Goal: Transaction & Acquisition: Subscribe to service/newsletter

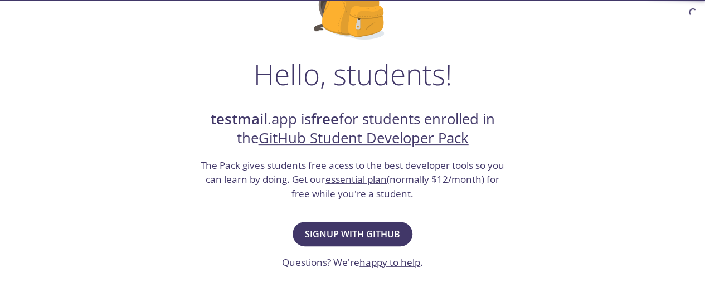
scroll to position [133, 0]
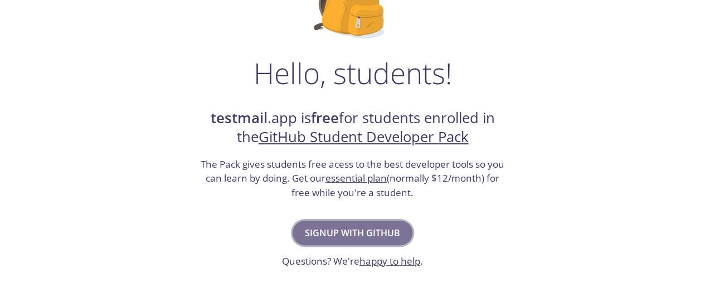
click at [341, 234] on span "Signup with GitHub" at bounding box center [352, 233] width 95 height 16
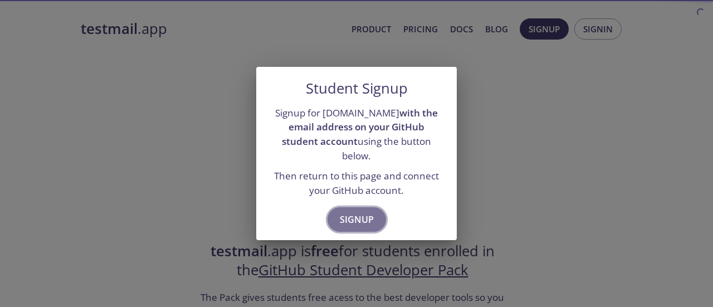
click at [348, 212] on span "Signup" at bounding box center [357, 220] width 34 height 16
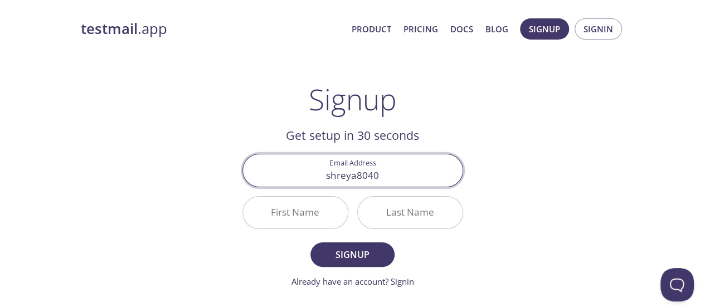
type input "shreya8040@gmail.com"
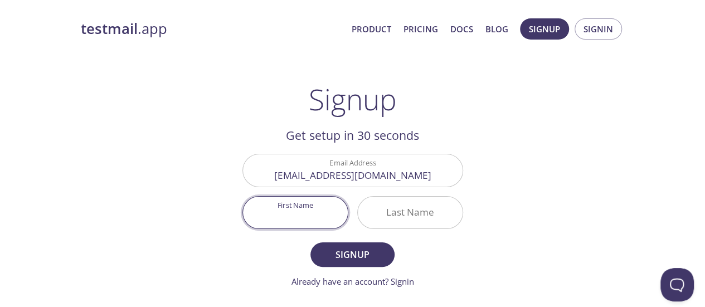
click at [308, 212] on input "First Name" at bounding box center [295, 213] width 105 height 32
type input "Shreya"
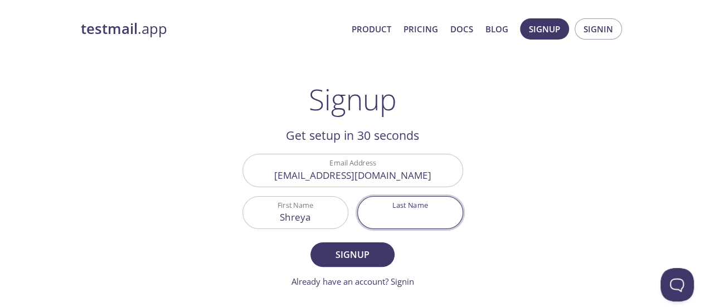
click at [398, 225] on input "Last Name" at bounding box center [410, 213] width 105 height 32
type input "R"
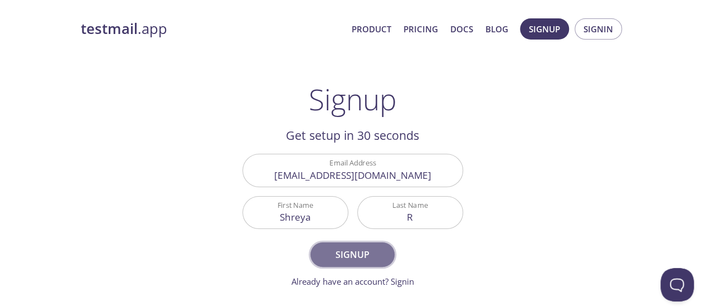
click at [348, 245] on button "Signup" at bounding box center [352, 254] width 84 height 25
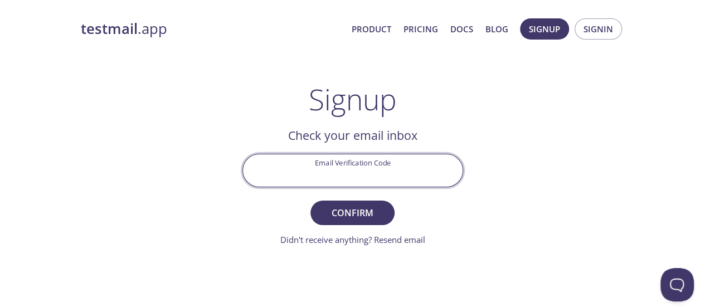
click at [382, 172] on input "Email Verification Code" at bounding box center [353, 170] width 220 height 32
type input "yh8rvuf"
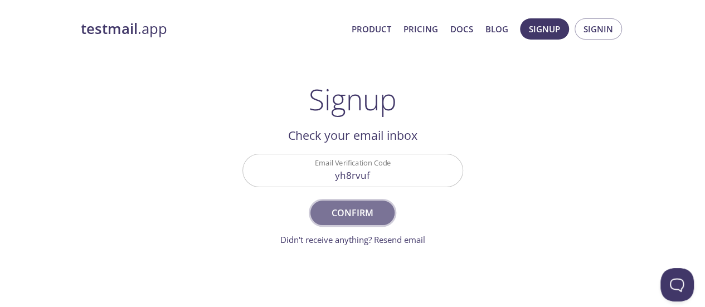
click at [376, 212] on span "Confirm" at bounding box center [352, 213] width 59 height 16
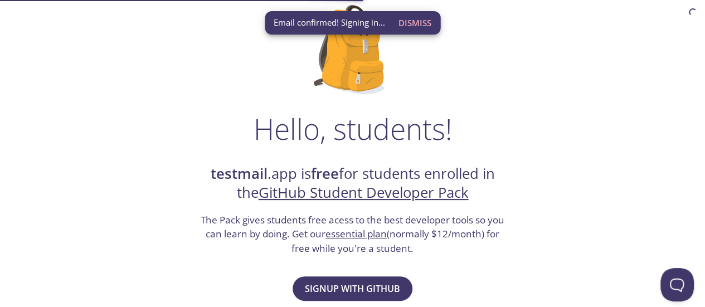
scroll to position [84, 0]
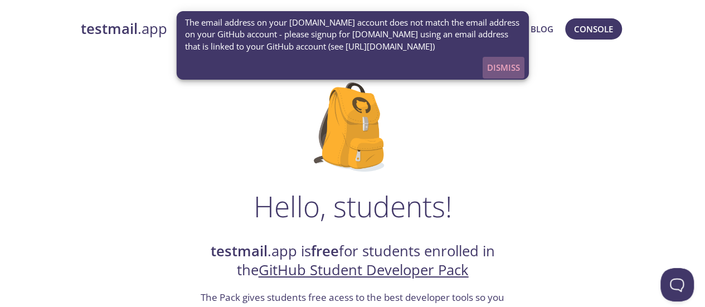
click at [500, 71] on span "Dismiss" at bounding box center [503, 67] width 33 height 14
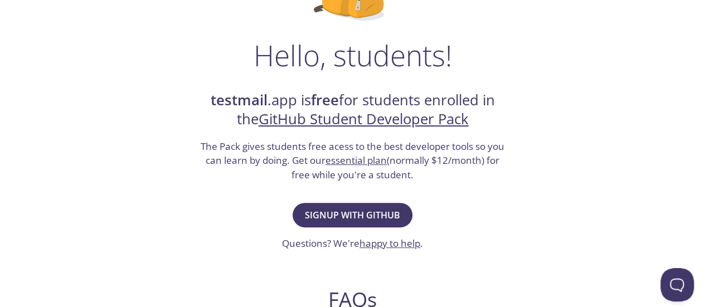
scroll to position [152, 0]
click at [357, 212] on span "Signup with GitHub" at bounding box center [352, 215] width 95 height 16
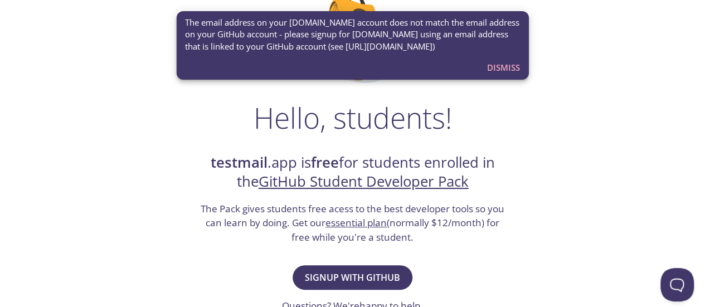
scroll to position [42, 0]
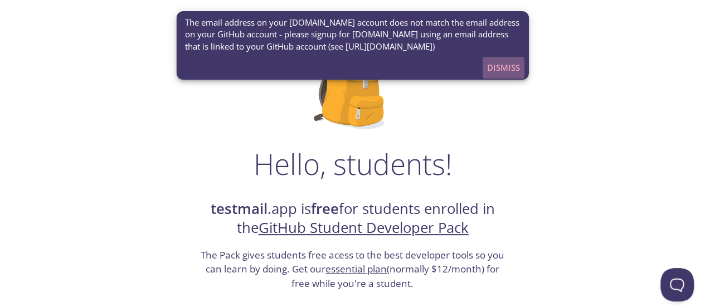
click at [496, 73] on span "Dismiss" at bounding box center [503, 67] width 33 height 14
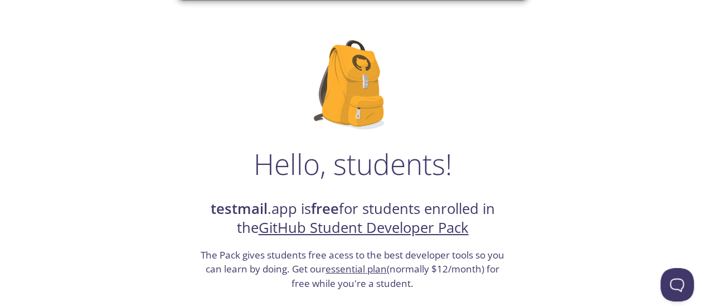
scroll to position [0, 0]
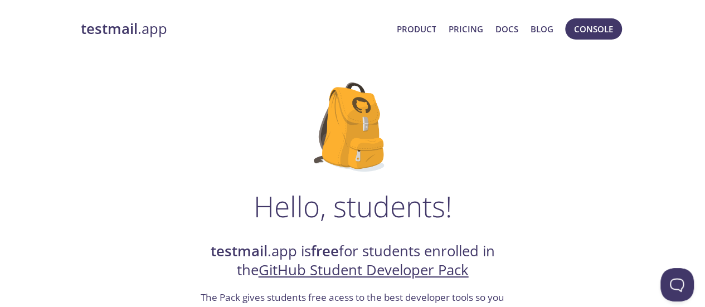
click at [117, 32] on strong "testmail" at bounding box center [109, 29] width 57 height 20
click at [399, 267] on link "GitHub Student Developer Pack" at bounding box center [364, 270] width 210 height 20
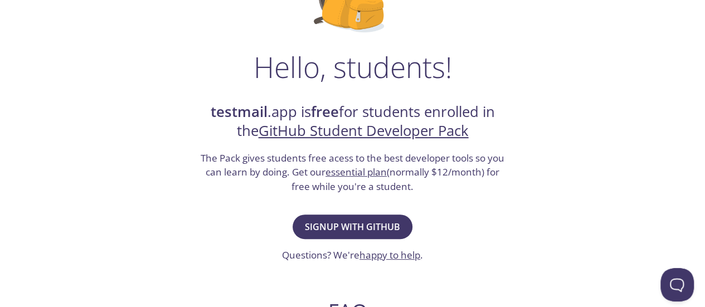
scroll to position [142, 0]
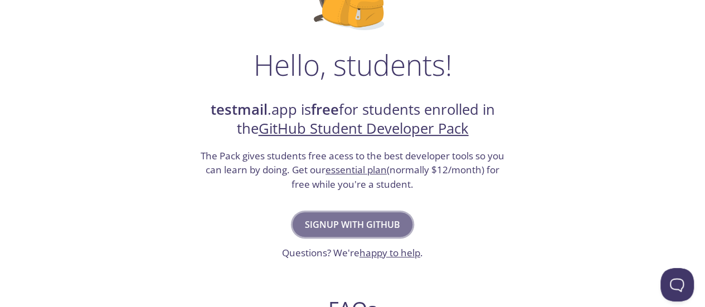
click at [368, 218] on span "Signup with GitHub" at bounding box center [352, 225] width 95 height 16
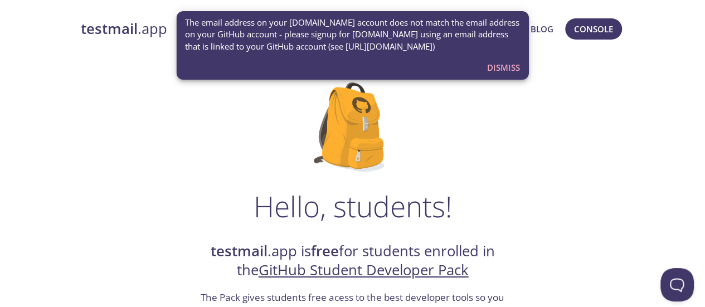
click at [503, 70] on span "Dismiss" at bounding box center [503, 67] width 33 height 14
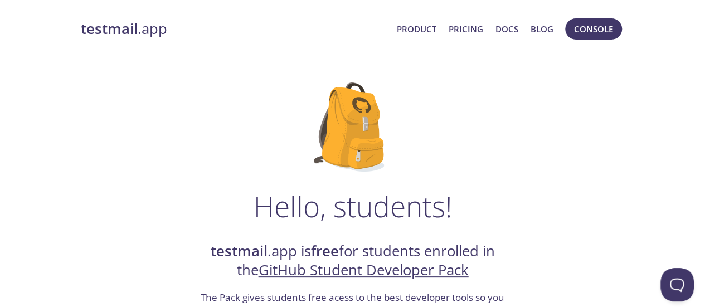
click at [126, 38] on strong "testmail" at bounding box center [109, 29] width 57 height 20
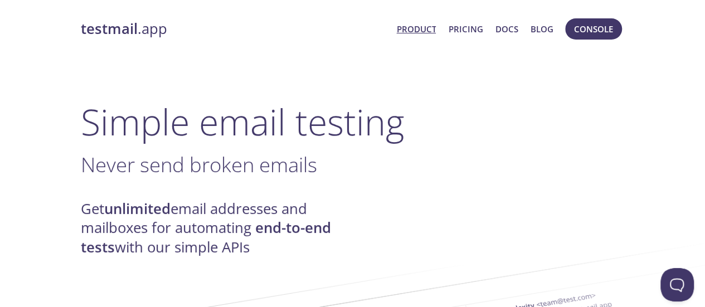
click at [144, 28] on link "testmail .app" at bounding box center [234, 29] width 307 height 19
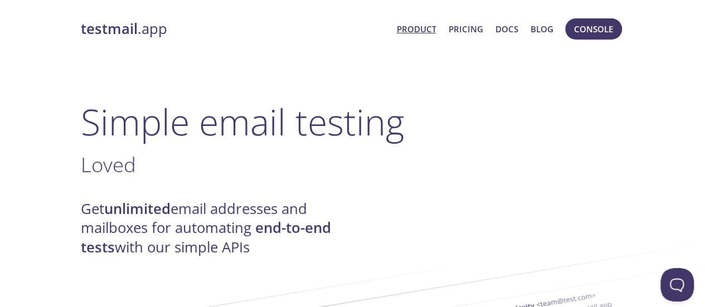
scroll to position [1, 0]
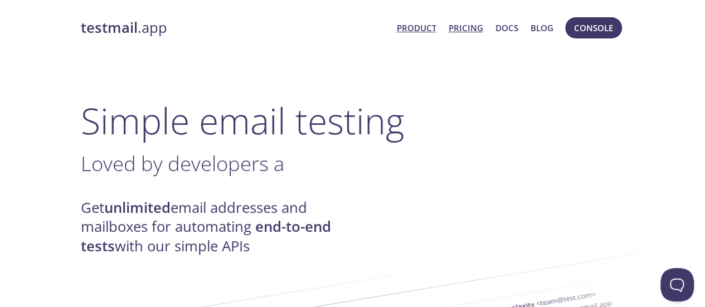
click at [479, 25] on link "Pricing" at bounding box center [465, 28] width 35 height 14
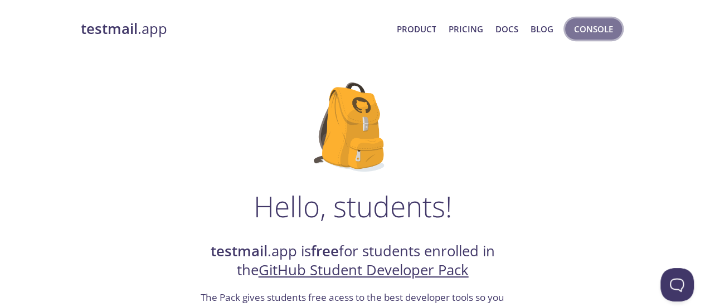
click at [576, 23] on span "Console" at bounding box center [593, 29] width 39 height 14
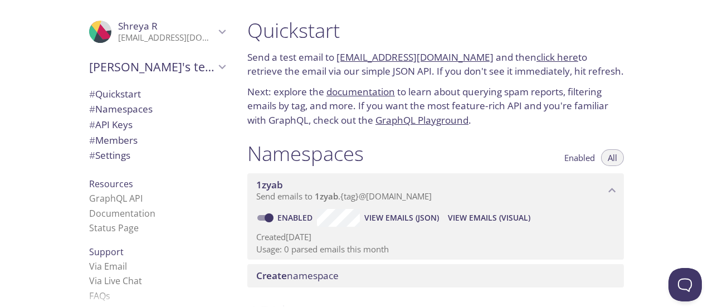
click at [432, 121] on link "GraphQL Playground" at bounding box center [422, 120] width 93 height 13
